Goal: Task Accomplishment & Management: Manage account settings

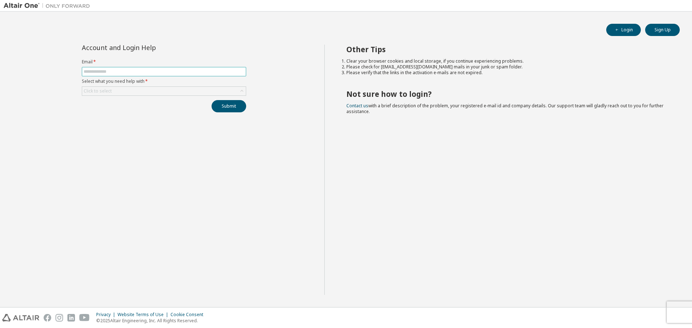
click at [120, 71] on input "text" at bounding box center [164, 72] width 161 height 6
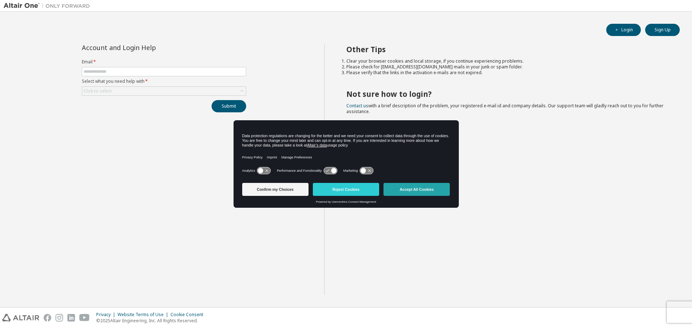
click at [420, 189] on button "Accept All Cookies" at bounding box center [417, 189] width 66 height 13
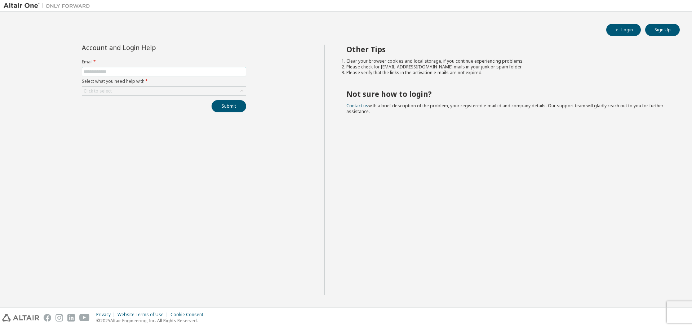
click at [114, 71] on input "text" at bounding box center [164, 72] width 161 height 6
type input "**********"
click at [111, 92] on div "Click to select" at bounding box center [98, 91] width 28 height 6
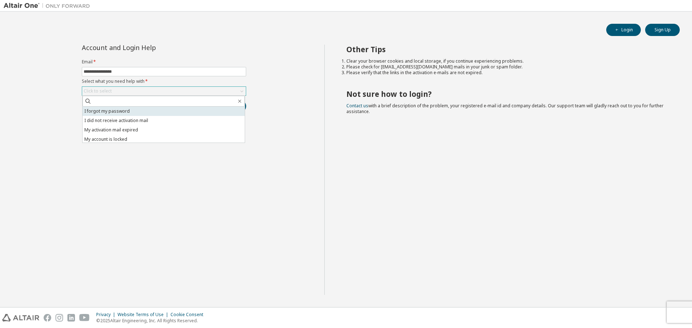
click at [108, 112] on li "I forgot my password" at bounding box center [164, 111] width 162 height 9
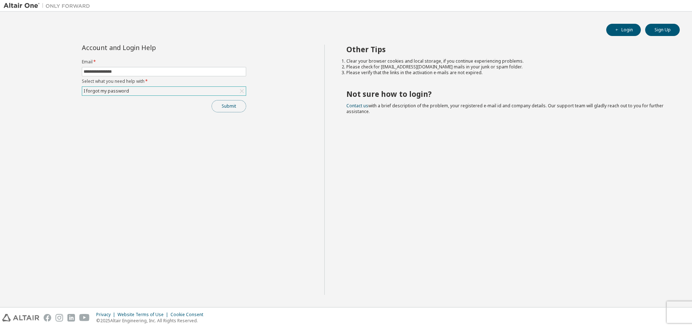
click at [232, 106] on button "Submit" at bounding box center [229, 106] width 35 height 12
